Goal: Transaction & Acquisition: Purchase product/service

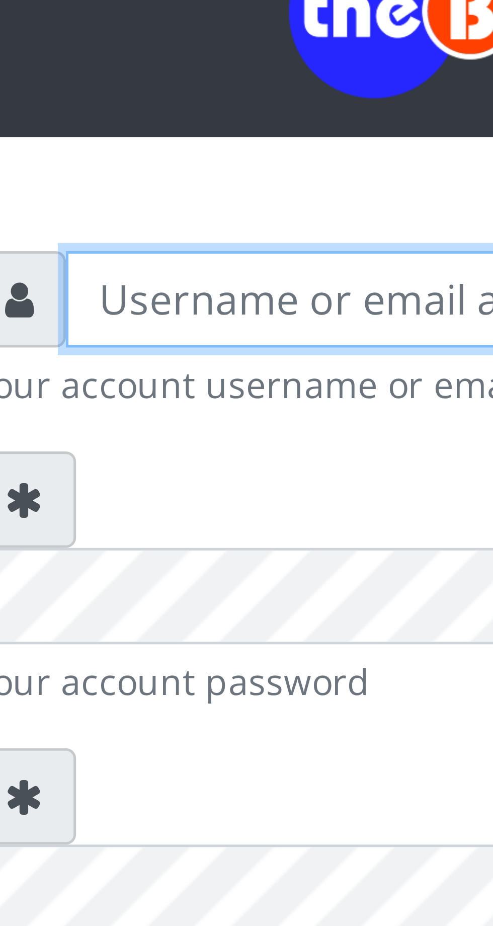
click at [177, 150] on input "text" at bounding box center [256, 147] width 208 height 19
type input "Musluky"
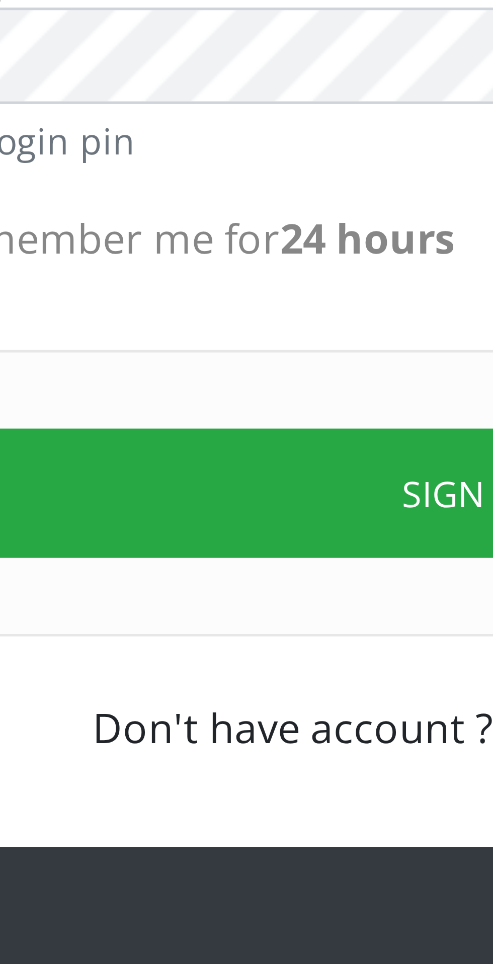
click at [231, 343] on button "Sign in" at bounding box center [246, 356] width 257 height 26
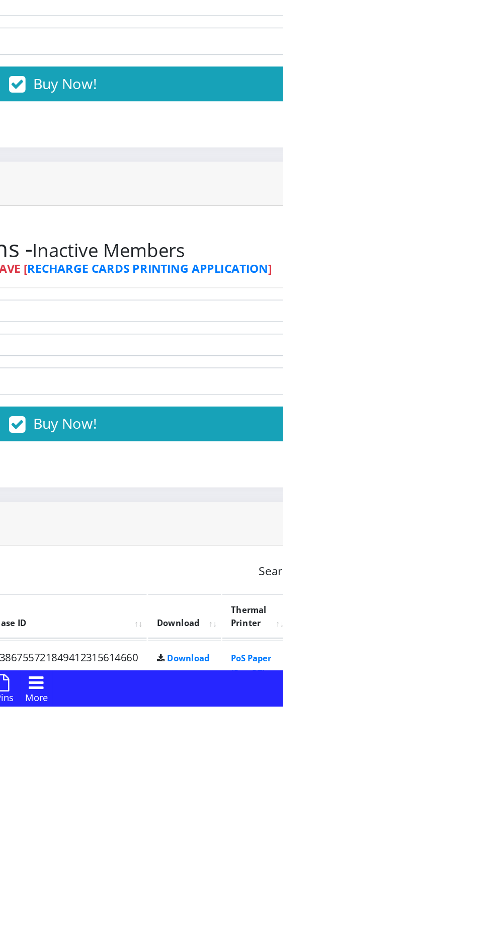
scroll to position [19, 0]
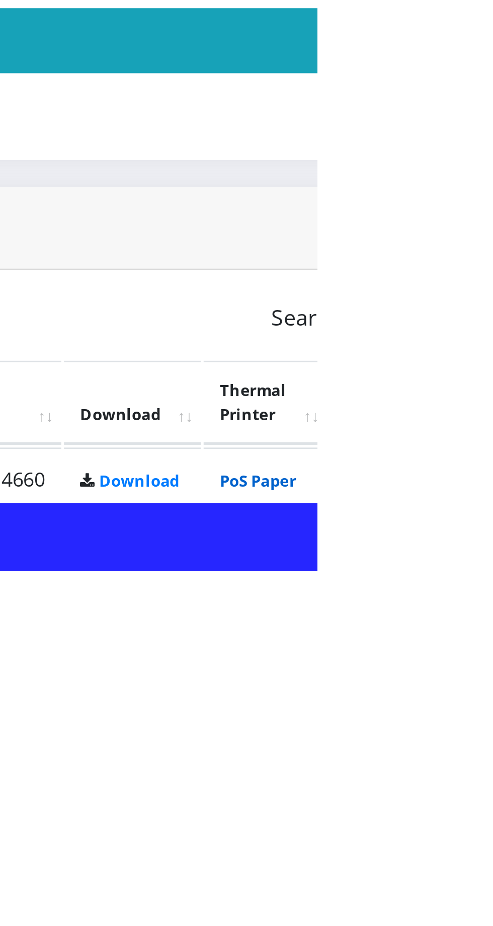
click at [485, 896] on link "PoS Paper (RawBT)" at bounding box center [471, 897] width 28 height 19
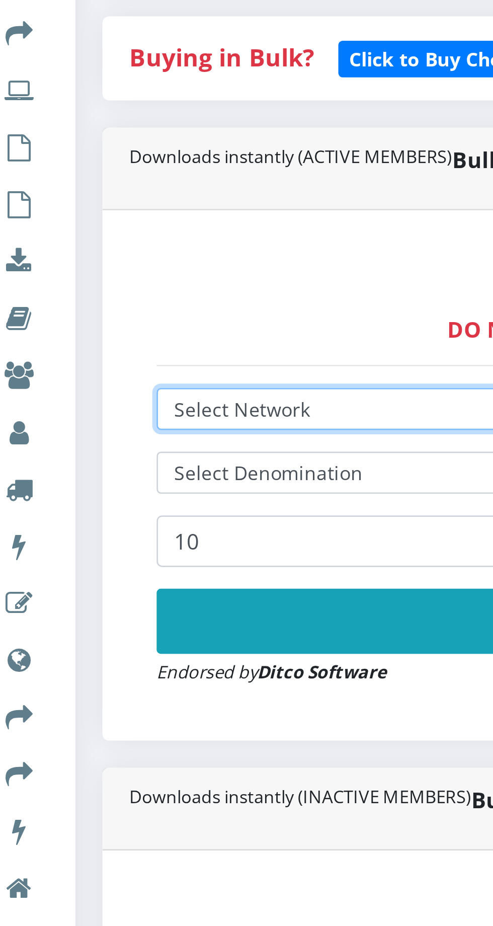
click at [126, 409] on select "Select Network MTN Globacom 9Mobile Airtel" at bounding box center [332, 413] width 521 height 16
select select "Glo"
click at [72, 407] on select "Select Network MTN Globacom 9Mobile Airtel" at bounding box center [332, 413] width 521 height 16
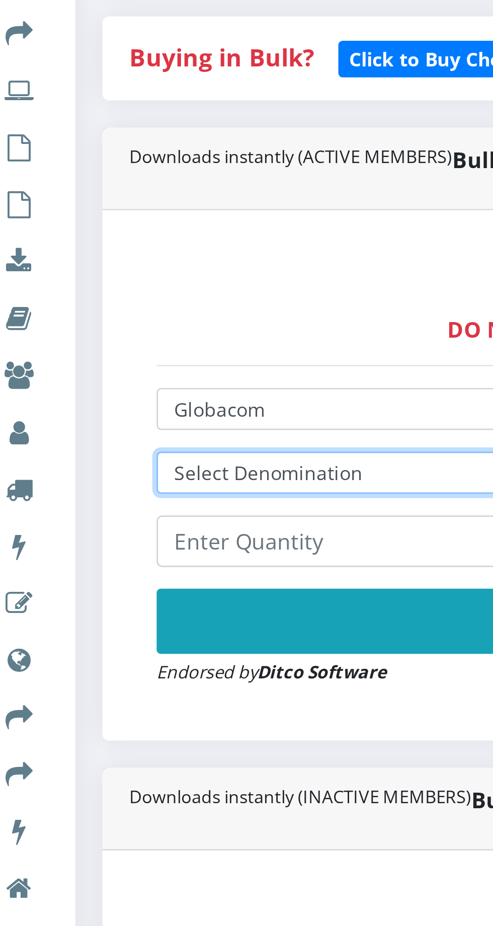
click at [135, 434] on select "Select Denomination Glo NGN100 - ₦96.50 Glo NGN200 - ₦193.00 Glo NGN500 - ₦482.…" at bounding box center [332, 437] width 521 height 16
select select "482.5-500"
click at [72, 431] on select "Select Denomination Glo NGN100 - ₦96.50 Glo NGN200 - ₦193.00 Glo NGN500 - ₦482.…" at bounding box center [332, 437] width 521 height 16
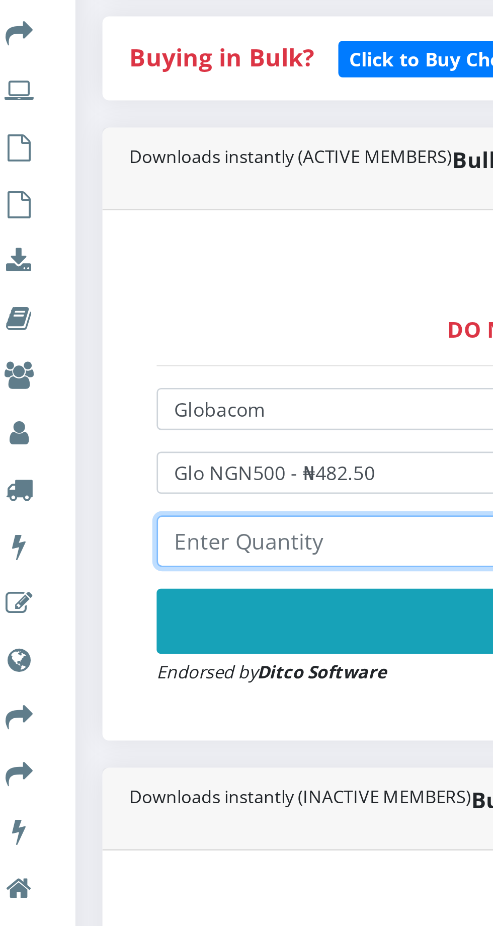
click at [128, 460] on input "number" at bounding box center [332, 461] width 521 height 19
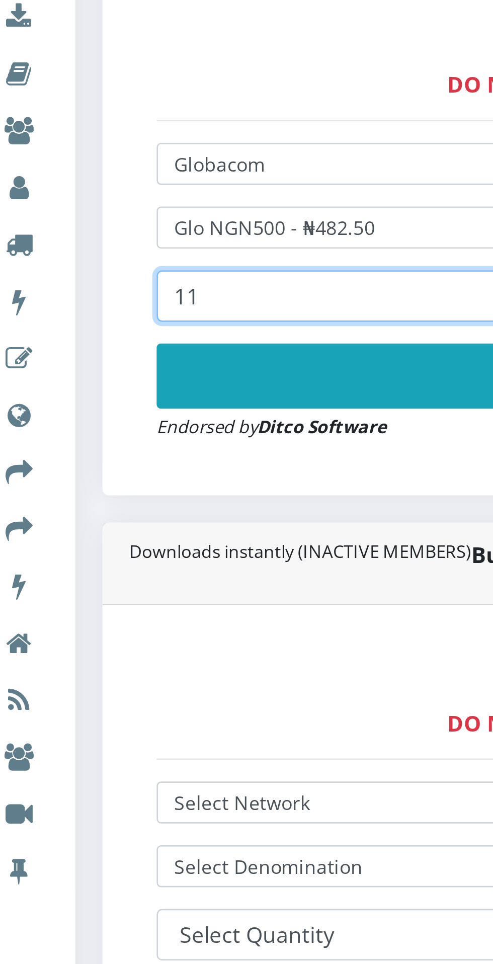
type input "11"
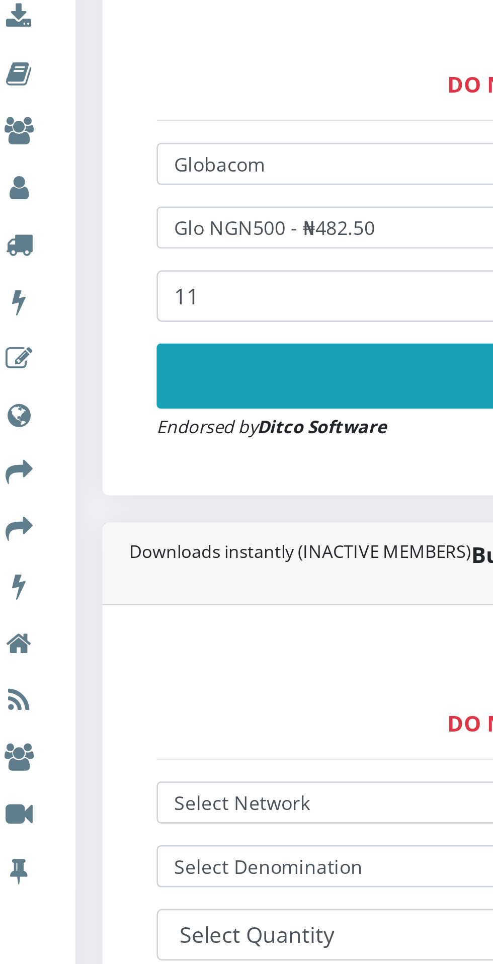
click at [167, 486] on button "Buy Now!" at bounding box center [332, 491] width 521 height 24
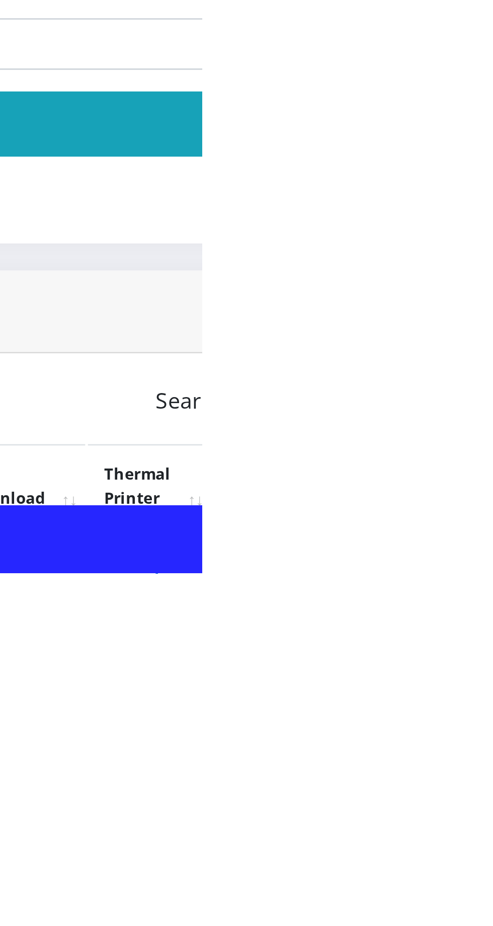
click at [485, 925] on link "PoS Paper (RawBT)" at bounding box center [471, 927] width 28 height 19
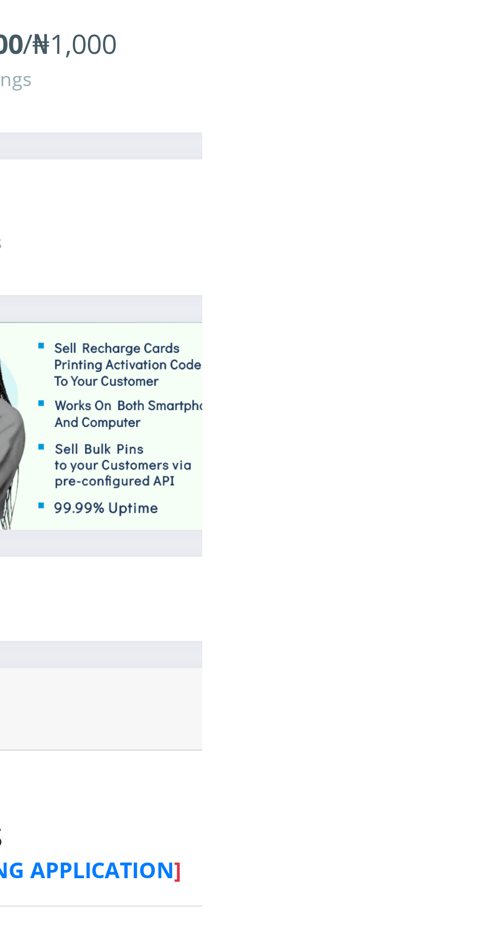
scroll to position [0, 0]
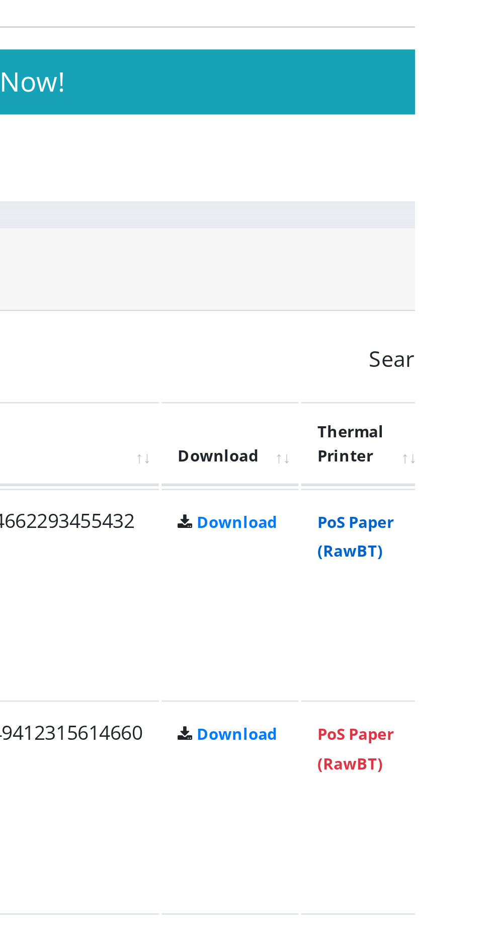
click at [485, 616] on link "PoS Paper (RawBT)" at bounding box center [471, 619] width 28 height 19
